Goal: Book appointment/travel/reservation

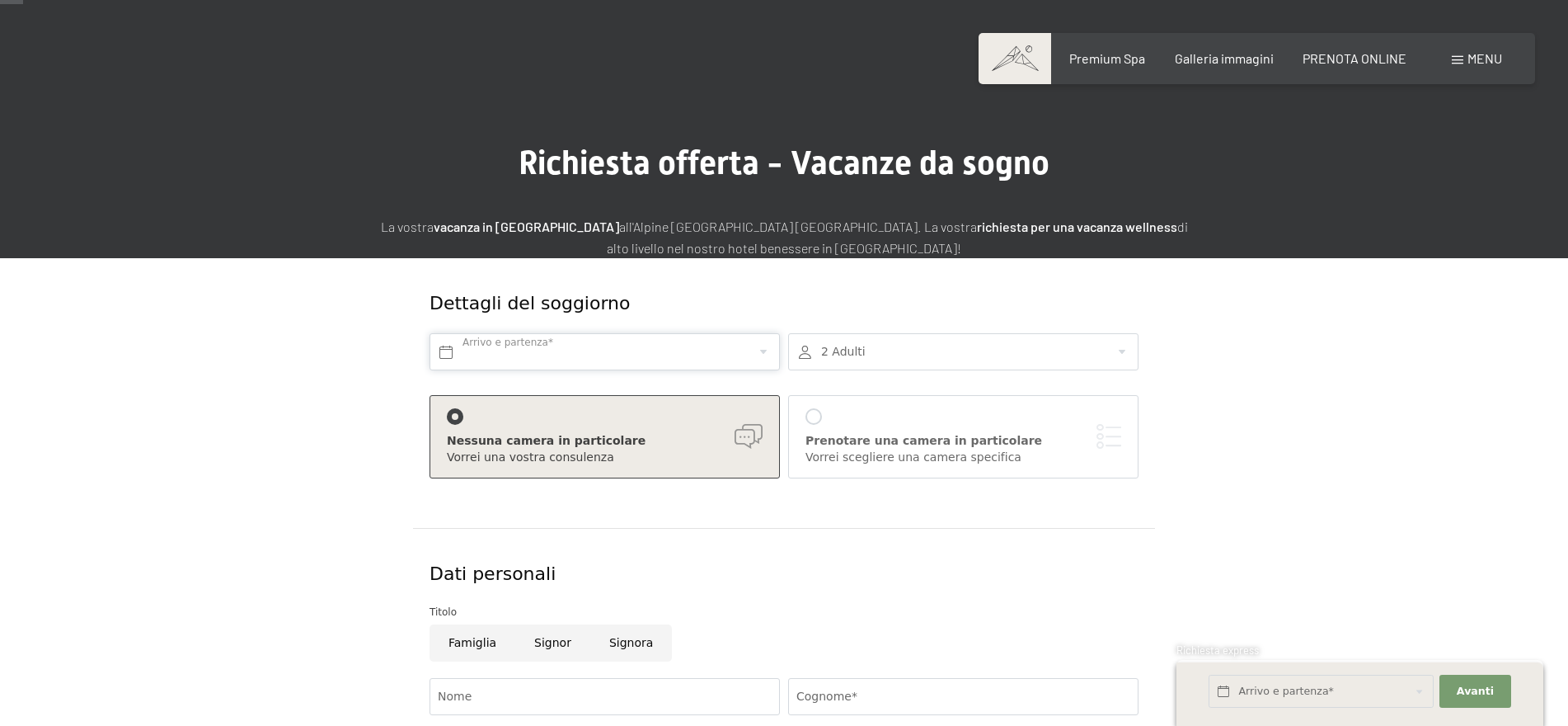
click at [658, 349] on input "text" at bounding box center [604, 351] width 350 height 37
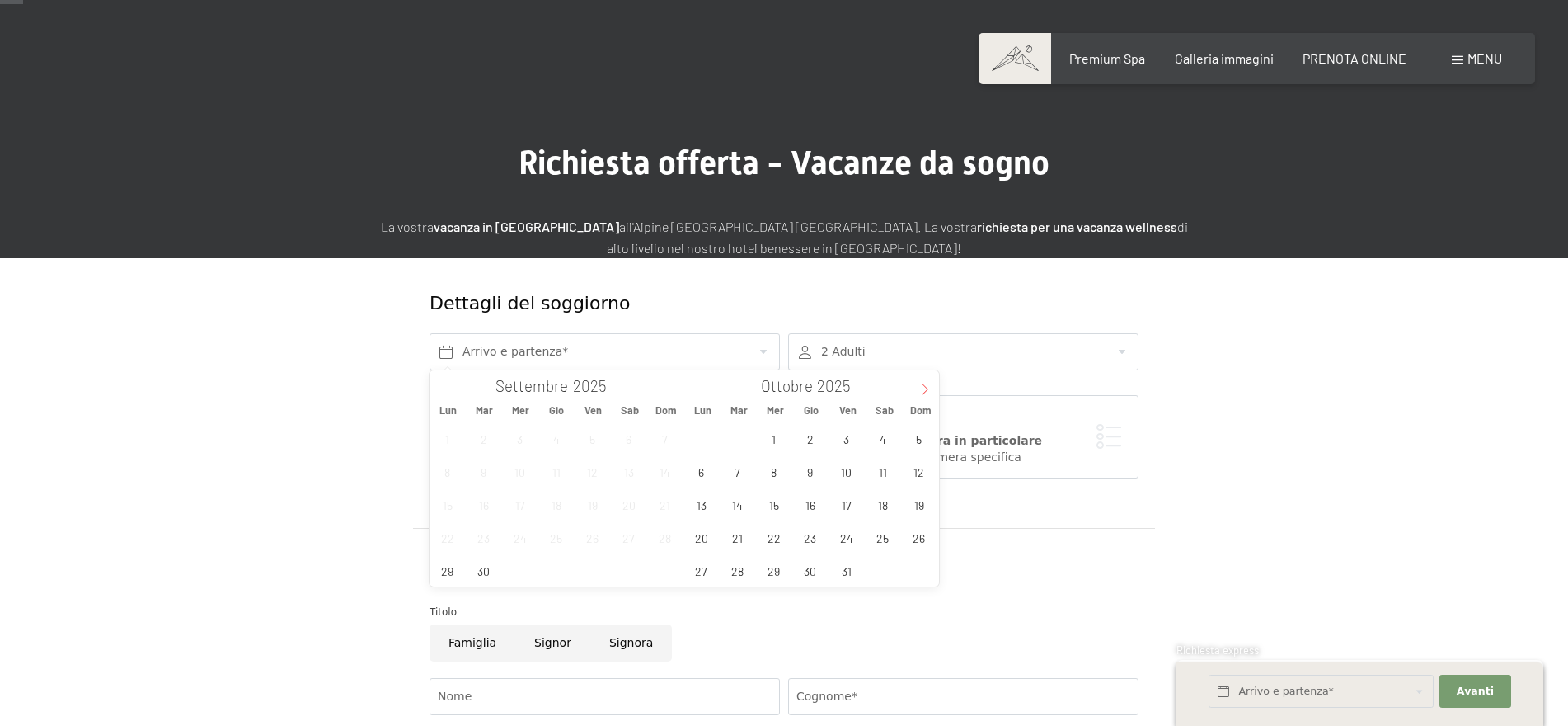
click at [929, 386] on icon at bounding box center [925, 389] width 11 height 11
click at [700, 512] on span "10" at bounding box center [701, 504] width 32 height 32
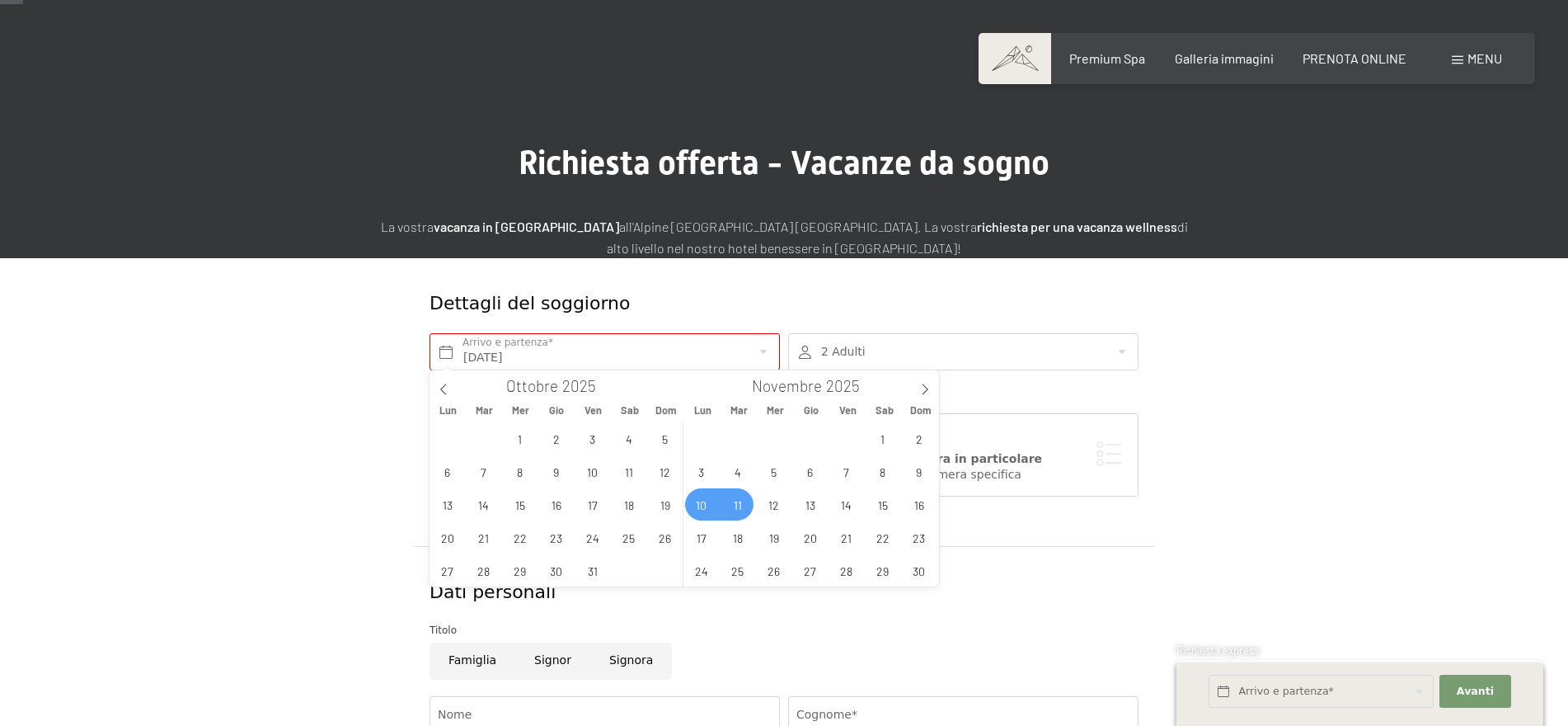
click at [739, 511] on span "11" at bounding box center [737, 504] width 32 height 32
type input "Lun. 10/11/2025 - Mar. 11/11/2025"
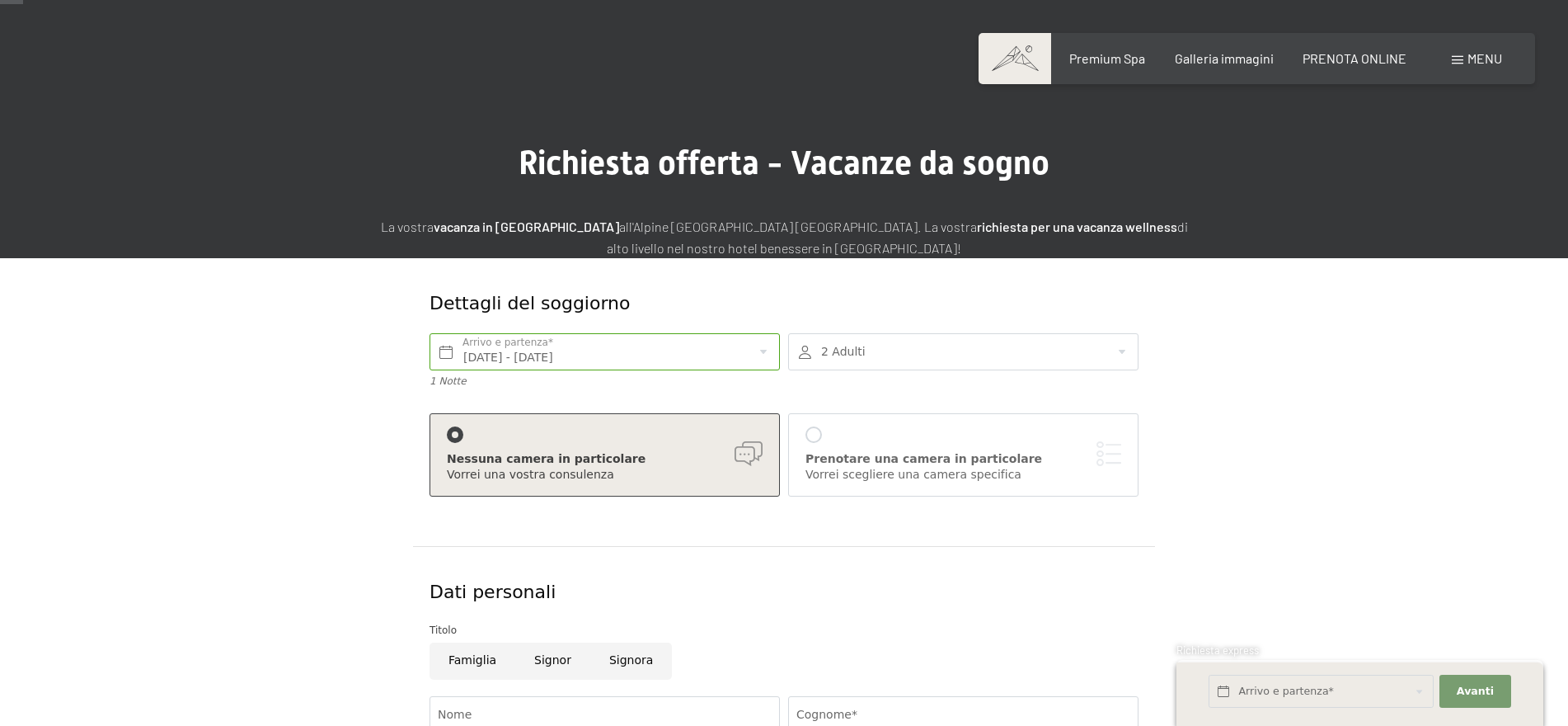
click at [924, 344] on div at bounding box center [963, 351] width 350 height 37
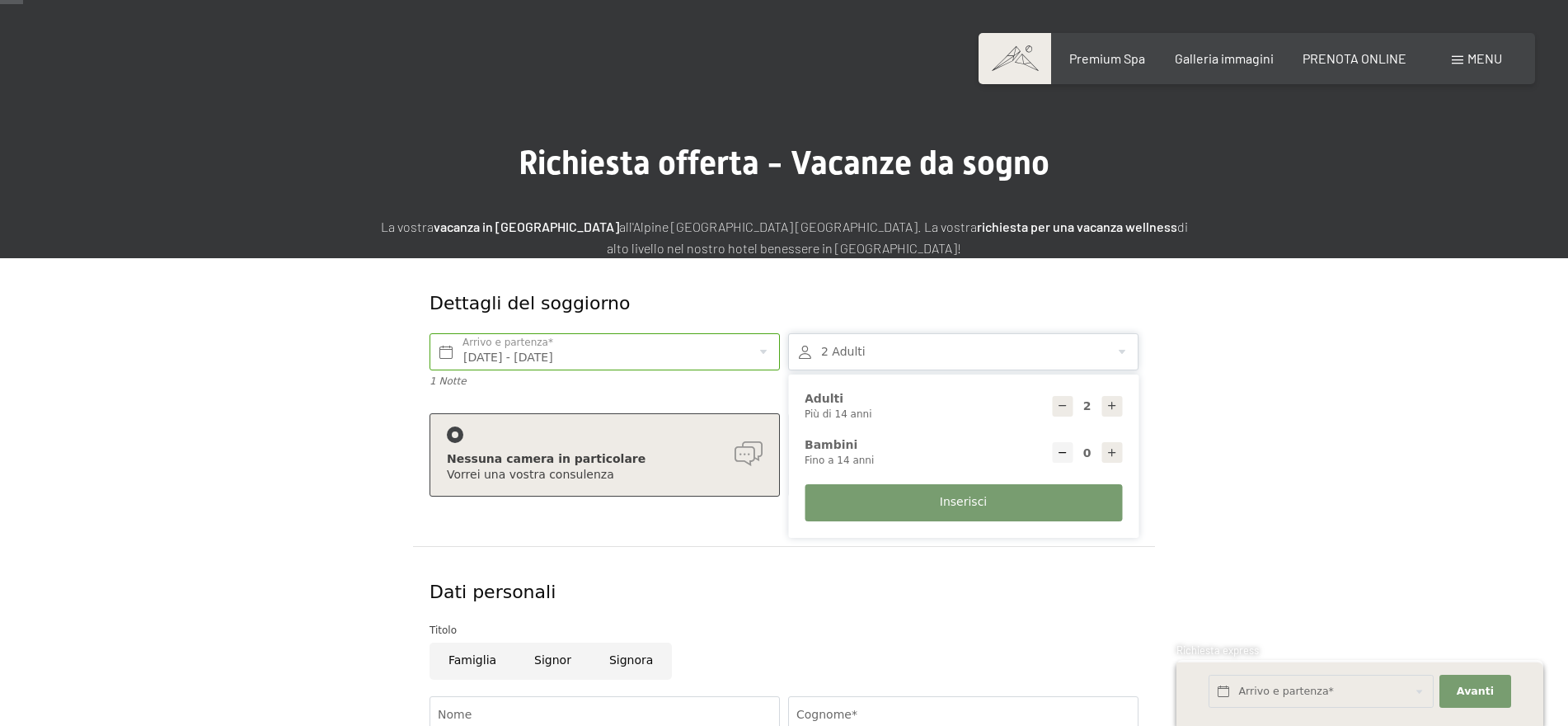
click at [1113, 405] on icon at bounding box center [1111, 405] width 11 height 11
type input "4"
click at [1244, 391] on form "Dettagli del soggiorno Lun. 10/11/2025 - Mar. 11/11/2025 Arrivo e partenza* 1 N…" at bounding box center [784, 671] width 1125 height 827
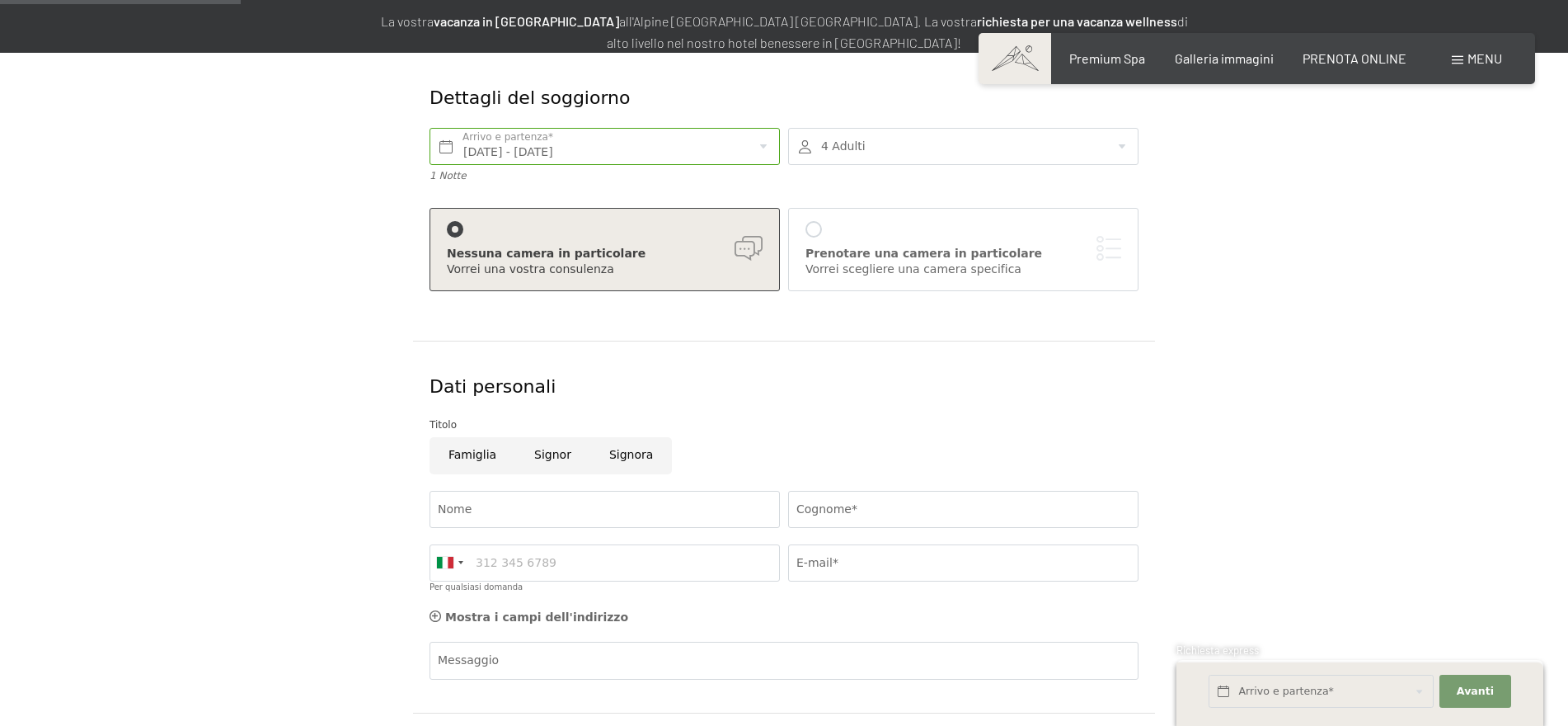
scroll to position [278, 0]
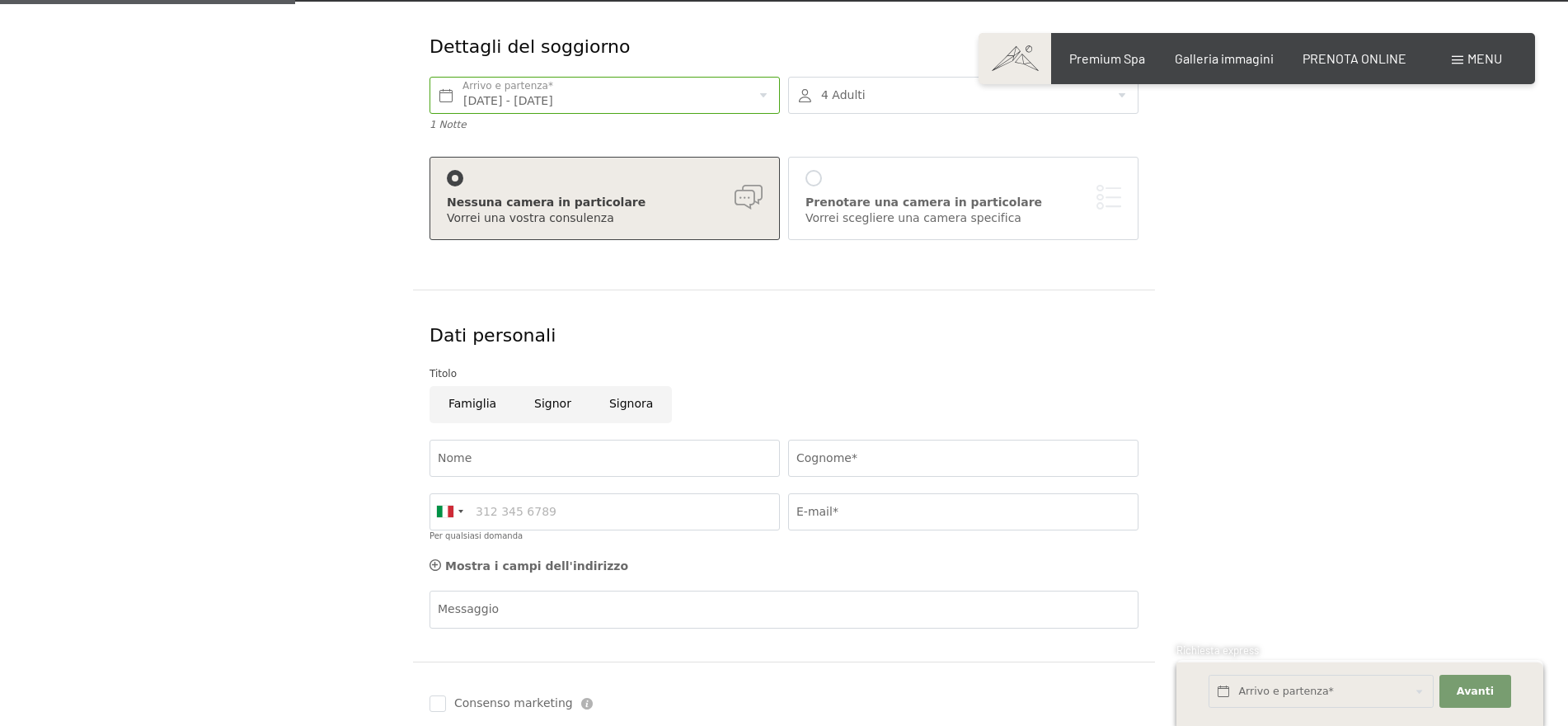
click at [543, 402] on input "Signor" at bounding box center [553, 404] width 75 height 37
radio input "true"
type input "bertola"
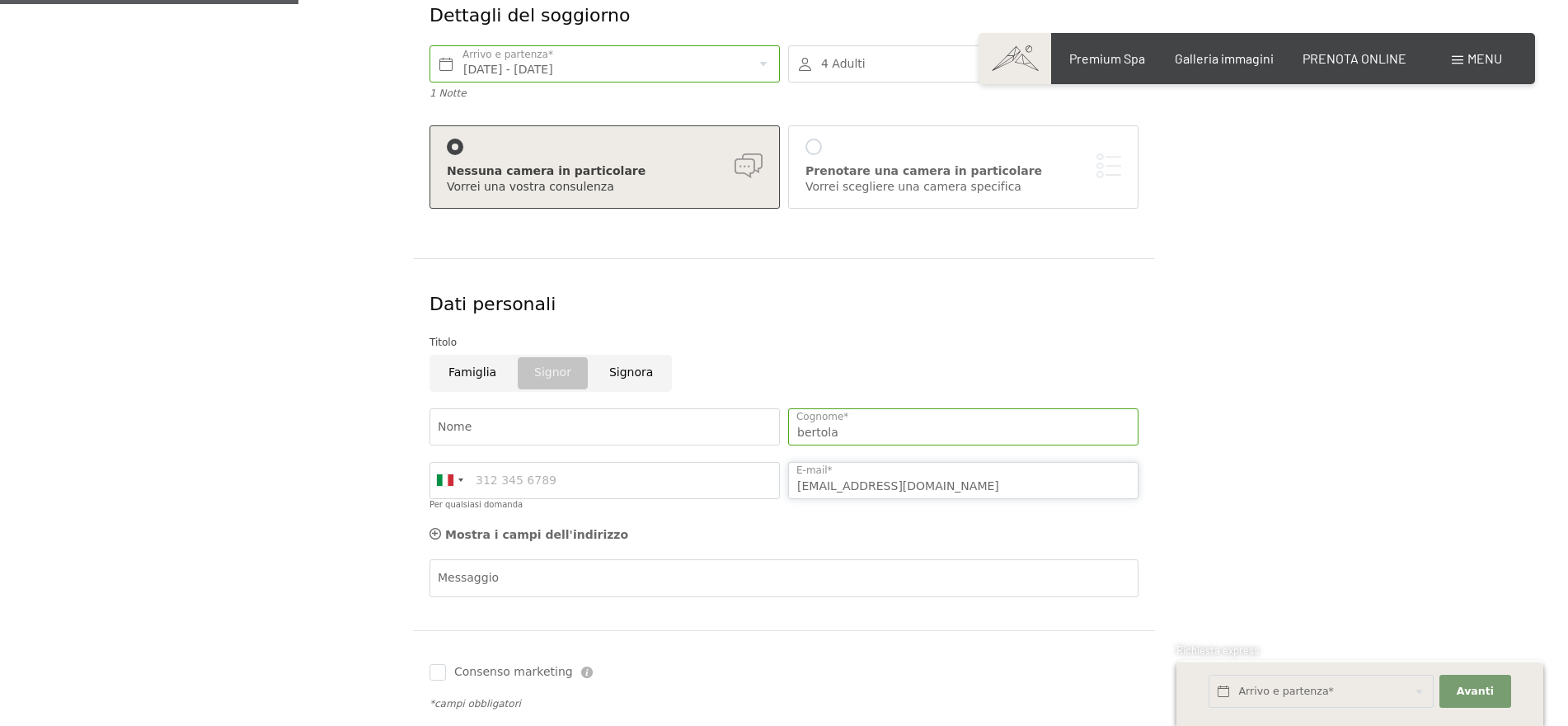
scroll to position [400, 0]
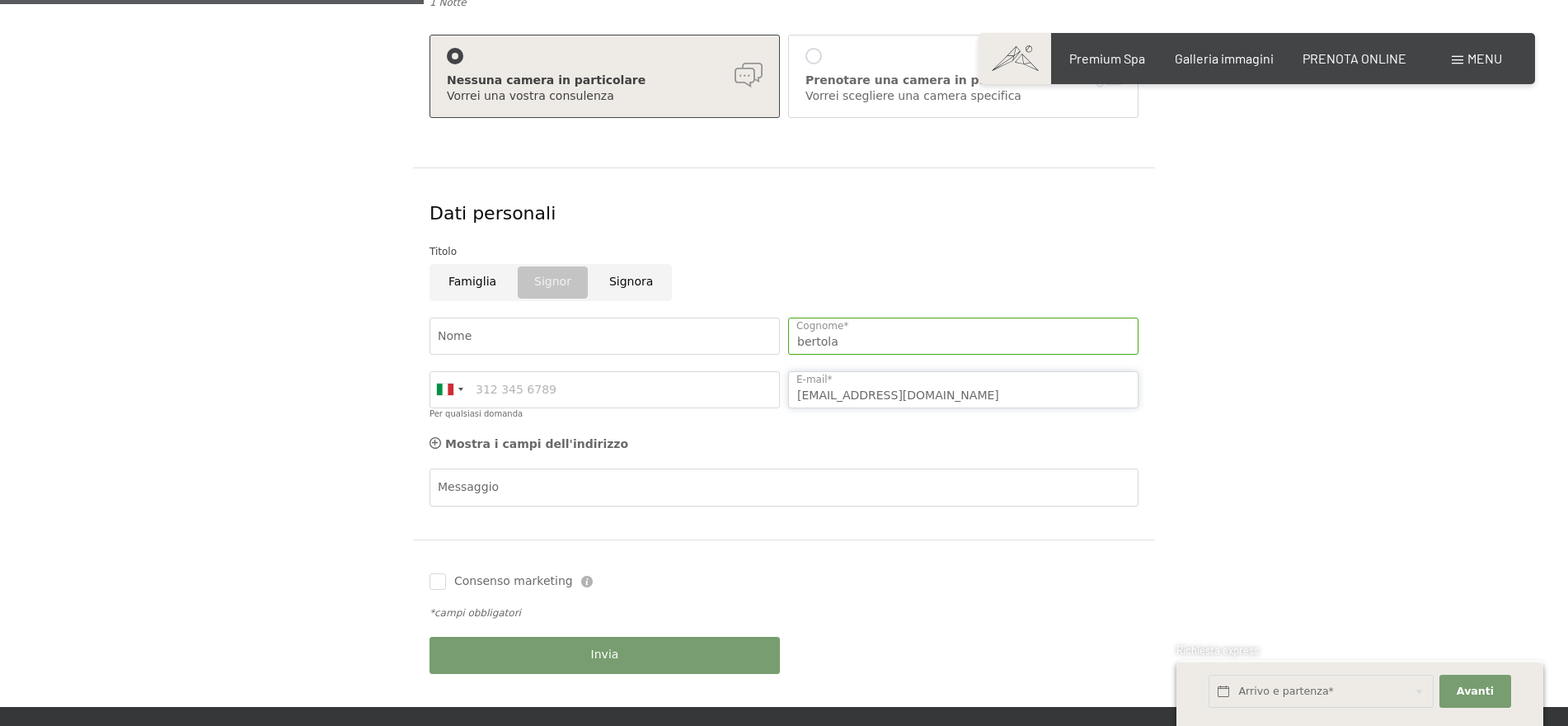
type input "fraber921@gmail.cm"
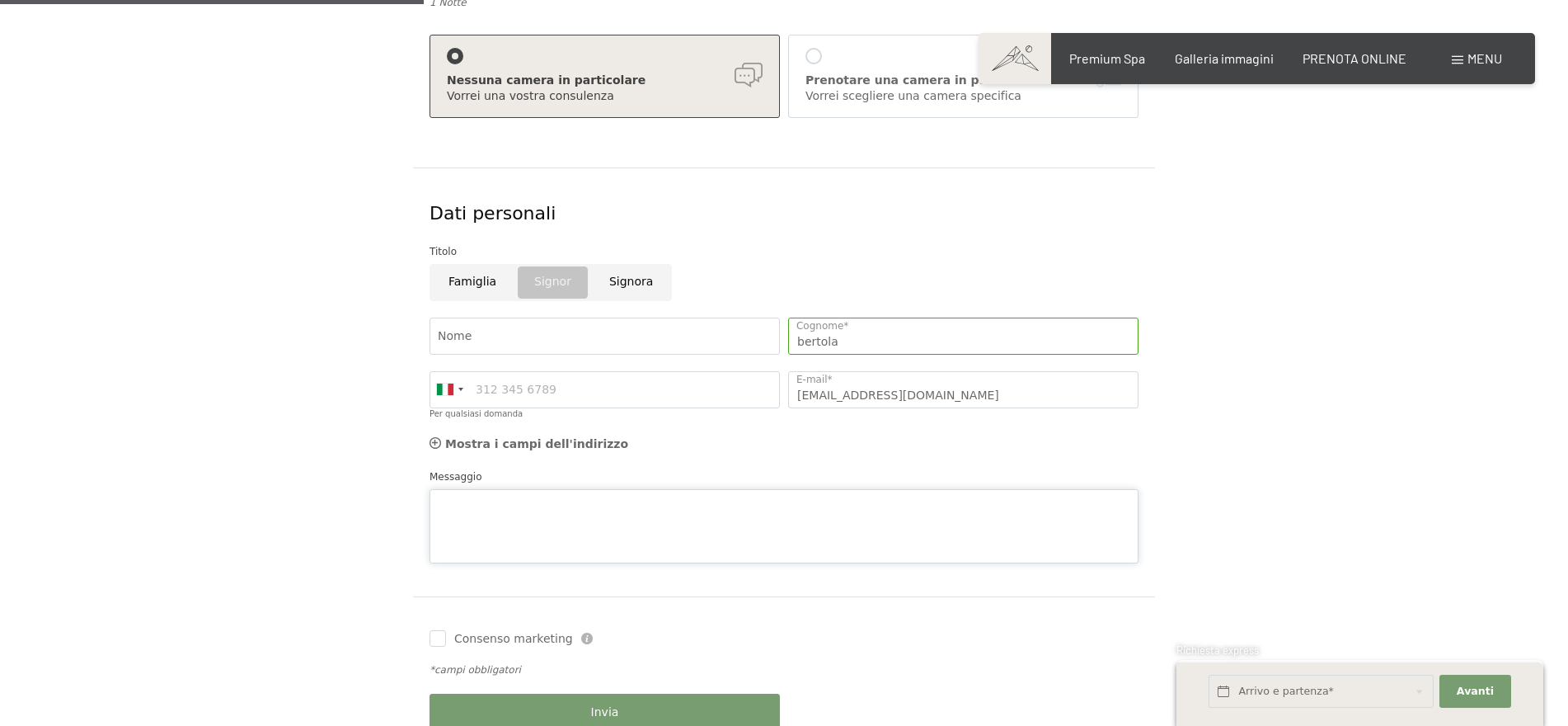
click at [467, 477] on div "Messaggio" at bounding box center [784, 516] width 709 height 95
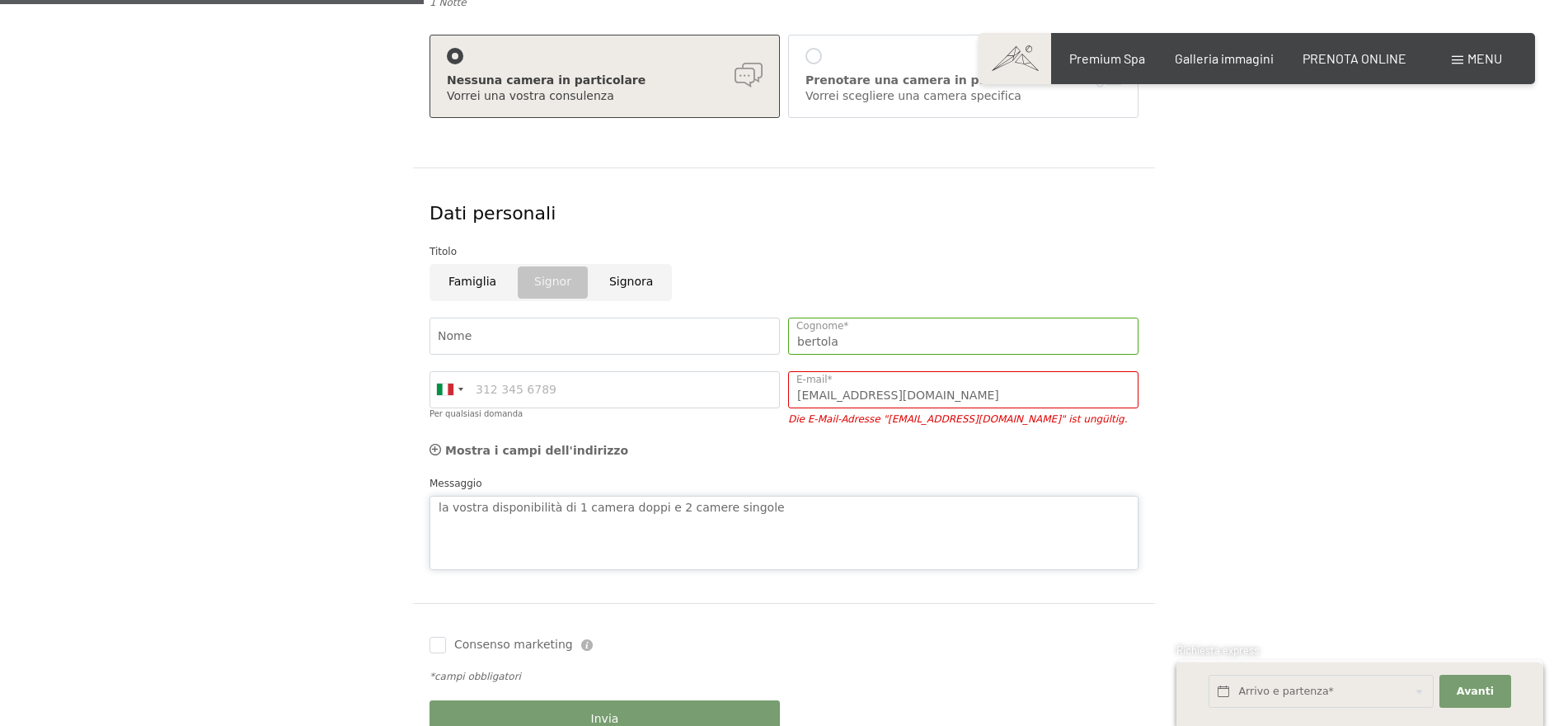
type textarea "la vostra disponibilità di 1 camera doppi e 2 camere singole"
click at [927, 396] on input "fraber921@gmail.cm" at bounding box center [963, 389] width 350 height 37
type input "fraber921@gmail.com"
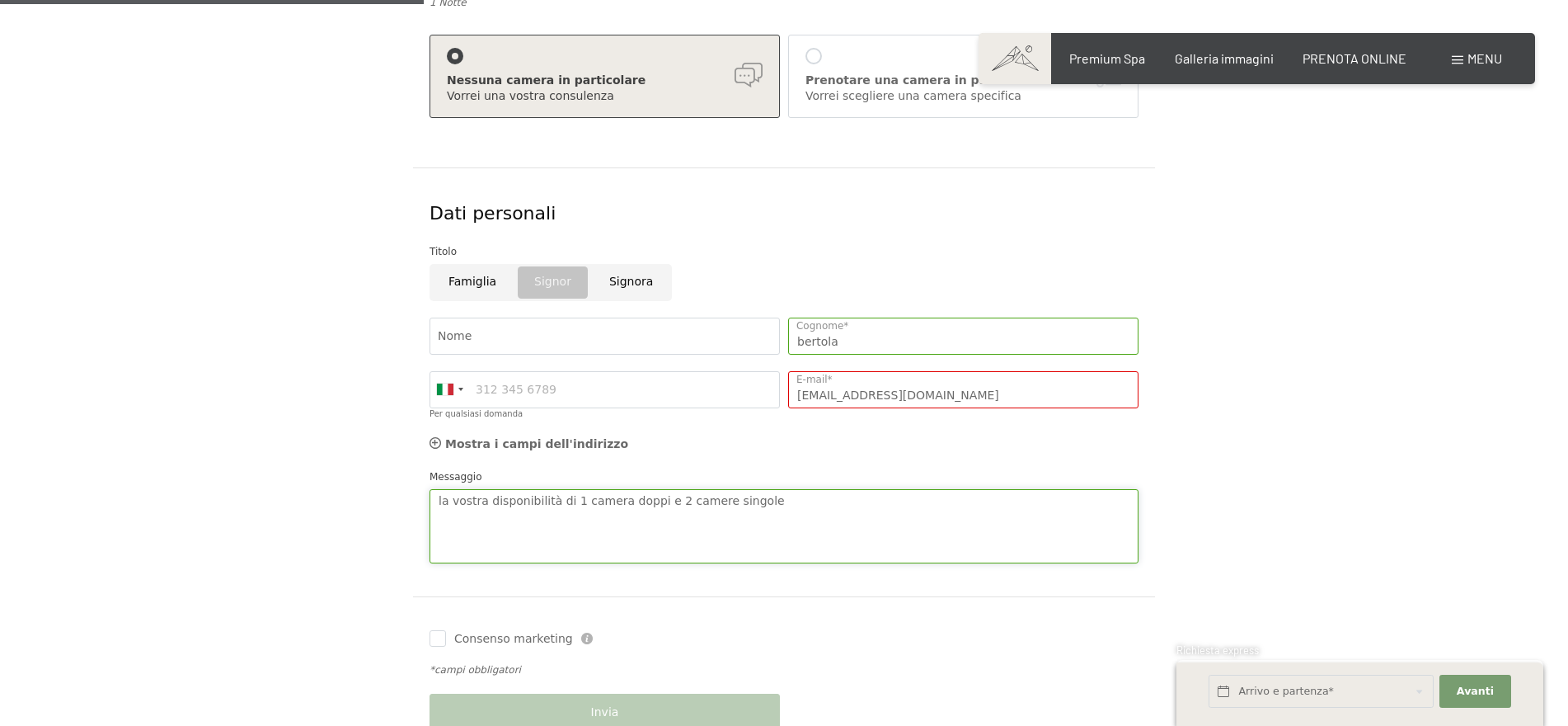
click at [617, 534] on textarea "la vostra disponibilità di 1 camera doppi e 2 camere singole" at bounding box center [784, 526] width 709 height 74
type textarea "la vostra disponibilità di 1 camera doppi e 2 camere singole grazie"
click at [437, 636] on input "Consenso marketing" at bounding box center [437, 638] width 16 height 16
checkbox input "true"
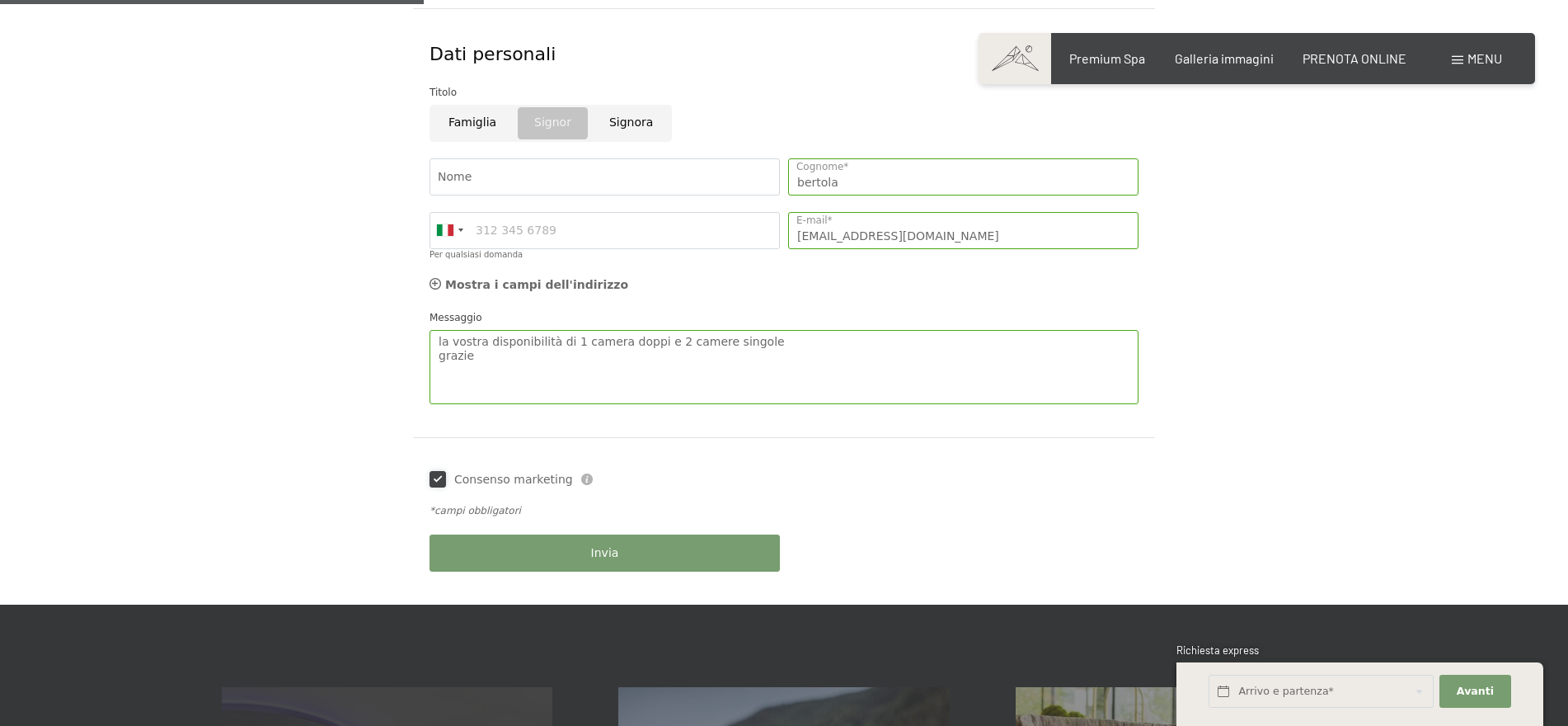
scroll to position [726, 0]
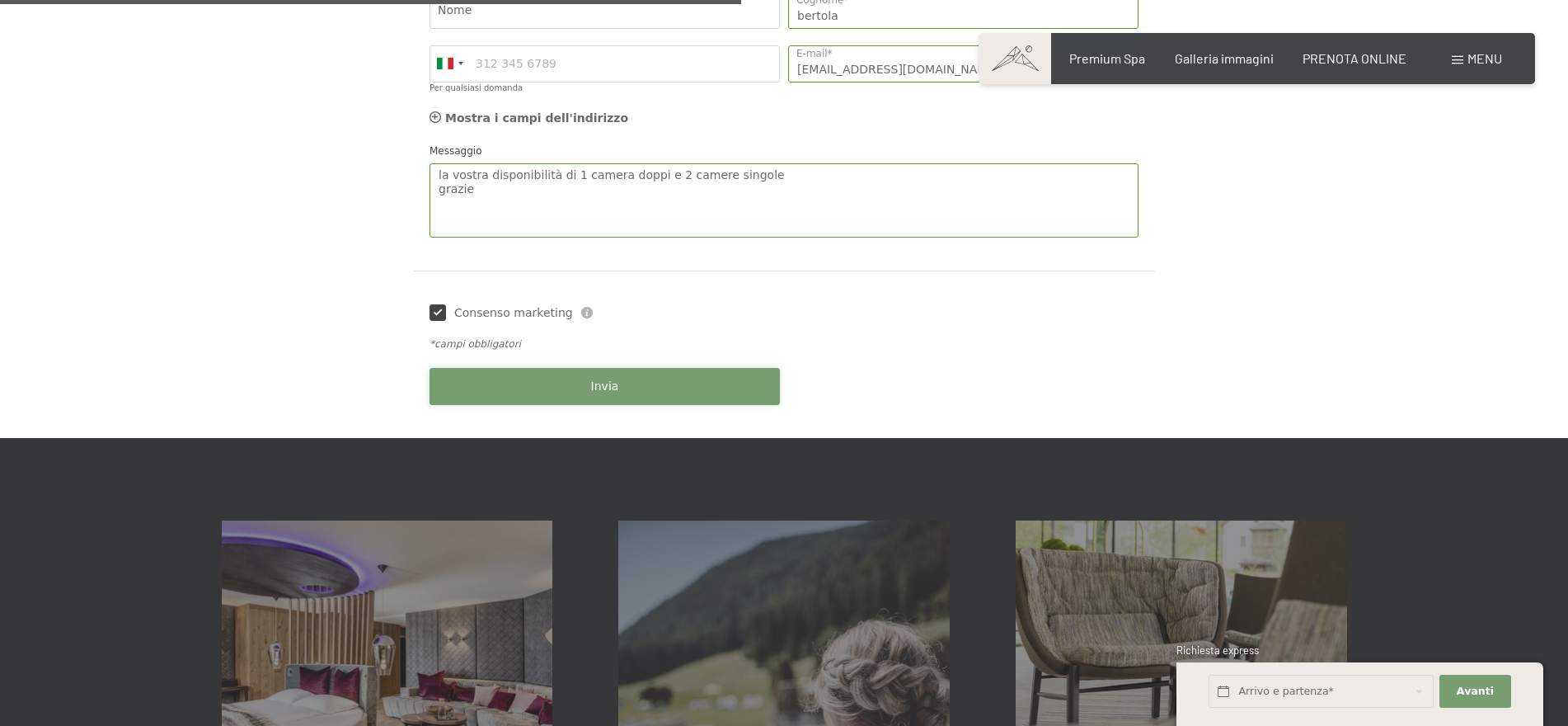
click at [610, 378] on span "Invia" at bounding box center [605, 386] width 28 height 16
